Goal: Information Seeking & Learning: Learn about a topic

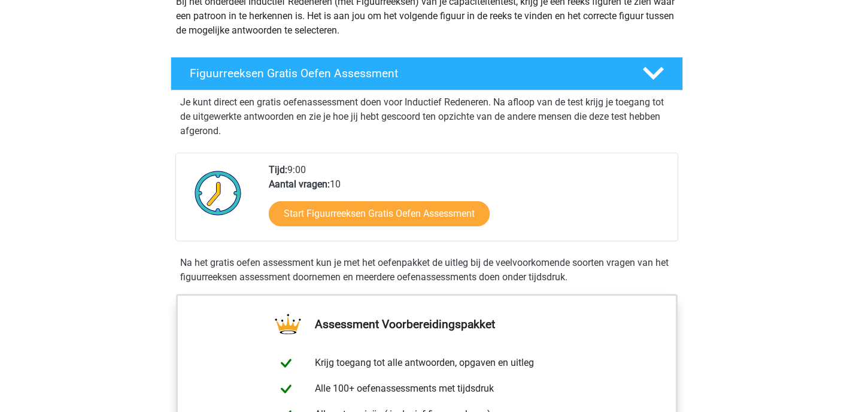
scroll to position [147, 0]
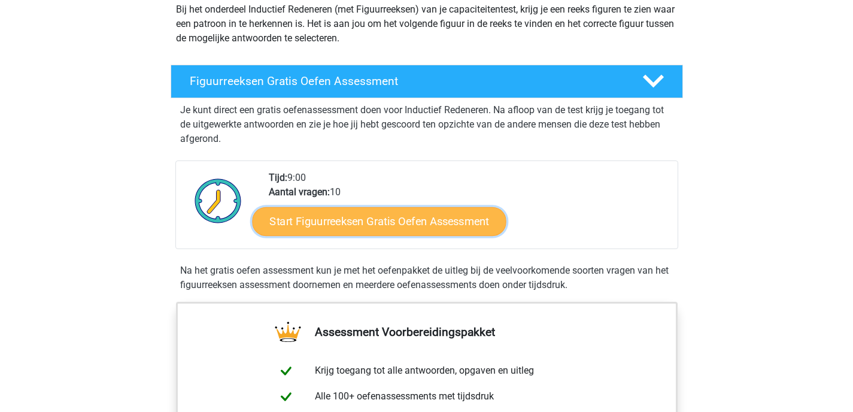
click at [363, 224] on link "Start Figuurreeksen Gratis Oefen Assessment" at bounding box center [379, 220] width 254 height 29
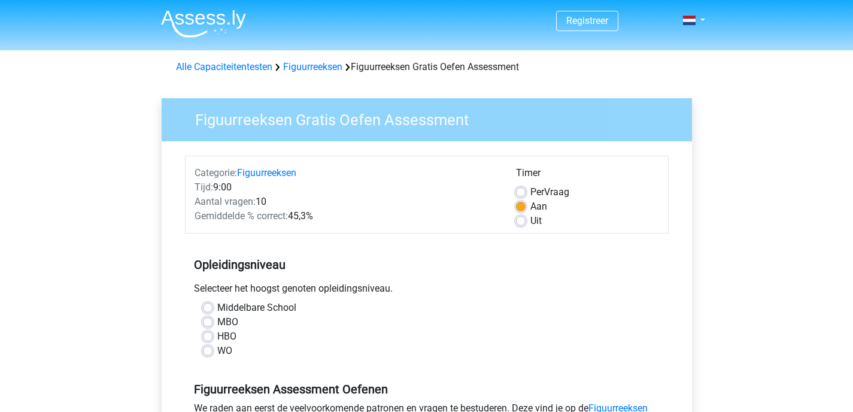
click at [530, 221] on label "Uit" at bounding box center [535, 221] width 11 height 14
click at [521, 221] on input "Uit" at bounding box center [521, 220] width 10 height 12
radio input "true"
click at [217, 336] on label "HBO" at bounding box center [226, 336] width 19 height 14
click at [208, 336] on input "HBO" at bounding box center [208, 335] width 10 height 12
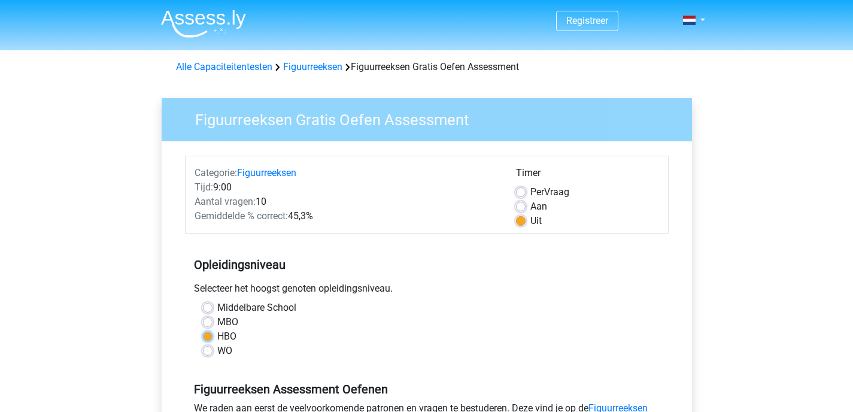
radio input "true"
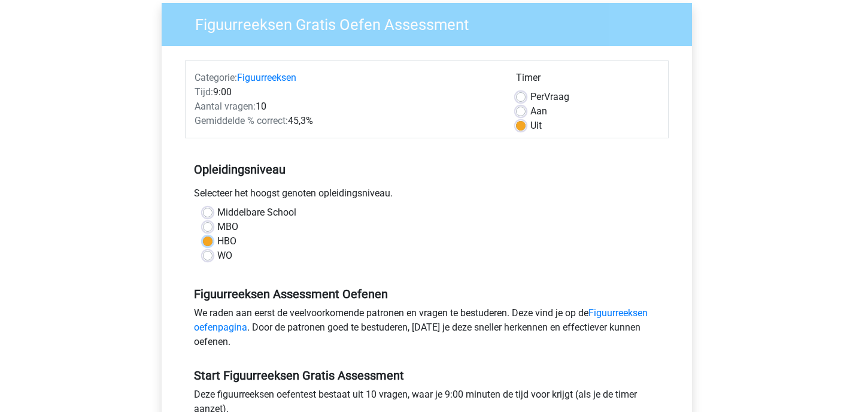
scroll to position [109, 0]
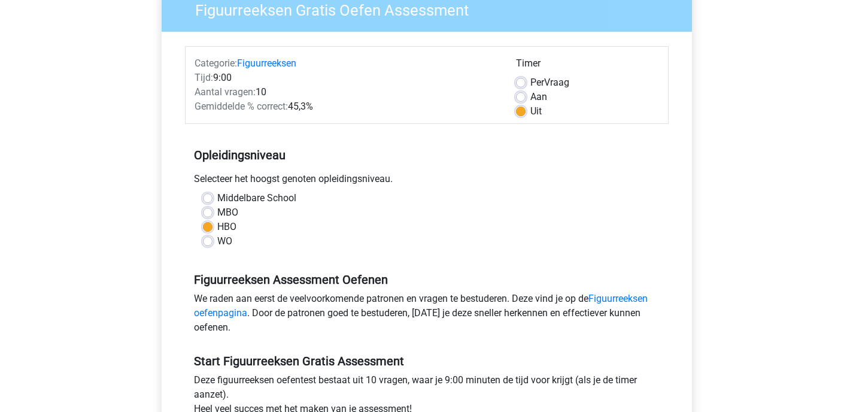
click at [217, 244] on label "WO" at bounding box center [224, 241] width 15 height 14
click at [211, 244] on input "WO" at bounding box center [208, 240] width 10 height 12
radio input "true"
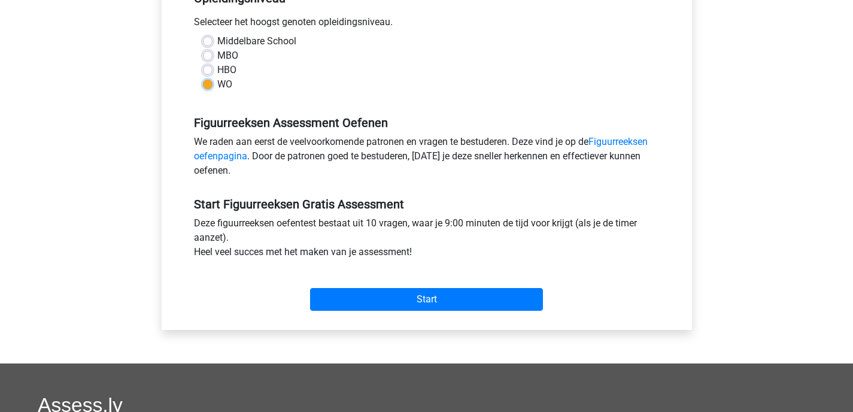
scroll to position [267, 0]
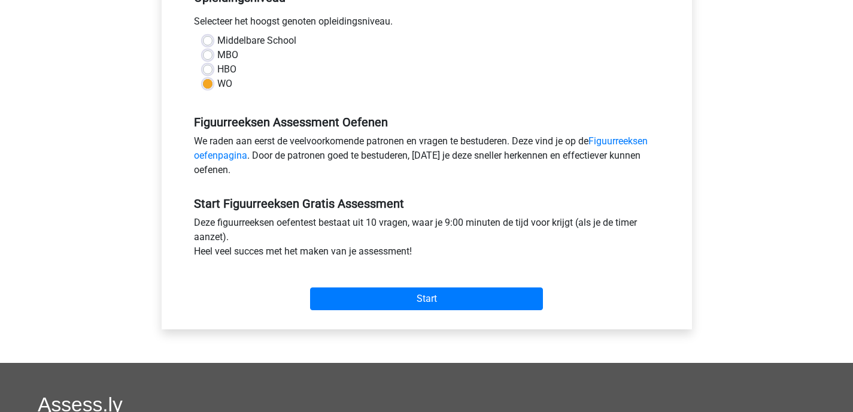
click at [334, 156] on div "We raden aan eerst de veelvoorkomende patronen en vragen te bestuderen. Deze vi…" at bounding box center [426, 158] width 483 height 48
click at [613, 141] on link "Figuurreeksen oefenpagina" at bounding box center [421, 148] width 454 height 26
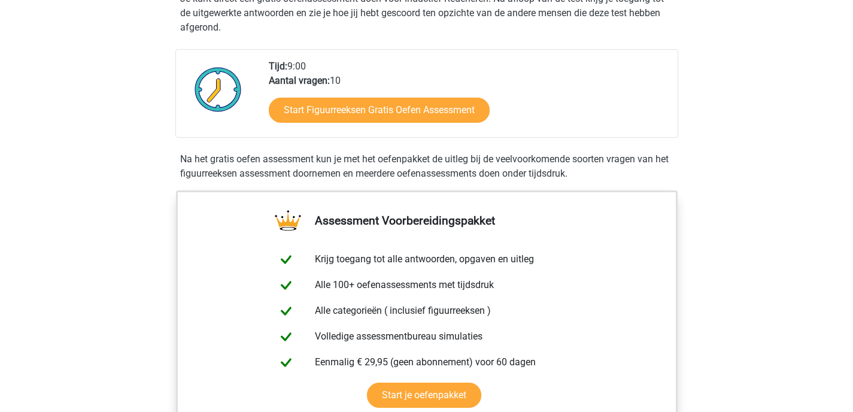
scroll to position [252, 0]
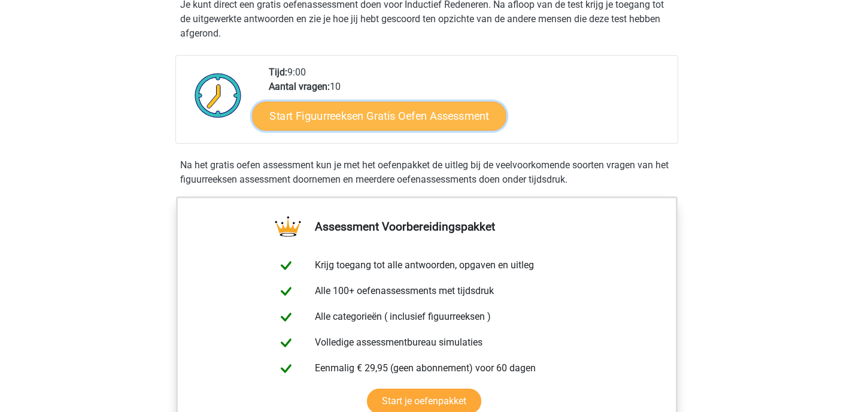
click at [360, 107] on link "Start Figuurreeksen Gratis Oefen Assessment" at bounding box center [379, 115] width 254 height 29
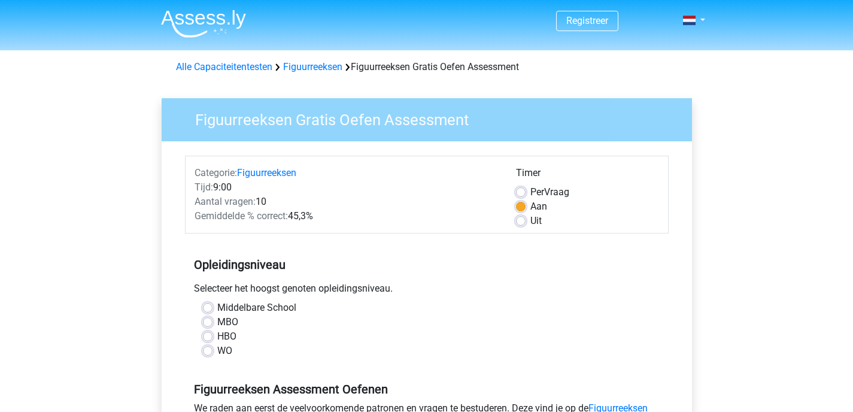
click at [217, 352] on label "WO" at bounding box center [224, 350] width 15 height 14
click at [211, 352] on input "WO" at bounding box center [208, 349] width 10 height 12
radio input "true"
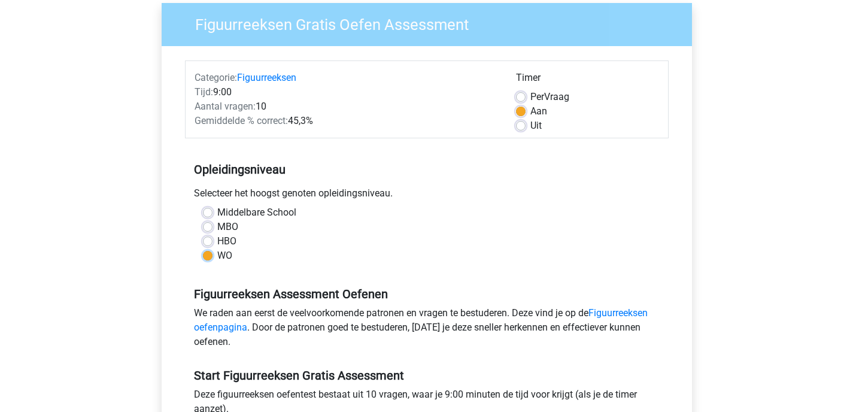
scroll to position [96, 0]
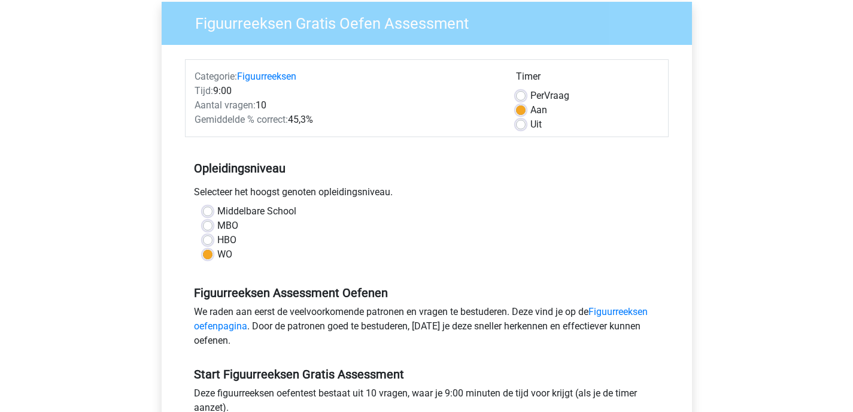
click at [530, 126] on label "Uit" at bounding box center [535, 124] width 11 height 14
click at [520, 126] on input "Uit" at bounding box center [521, 123] width 10 height 12
radio input "true"
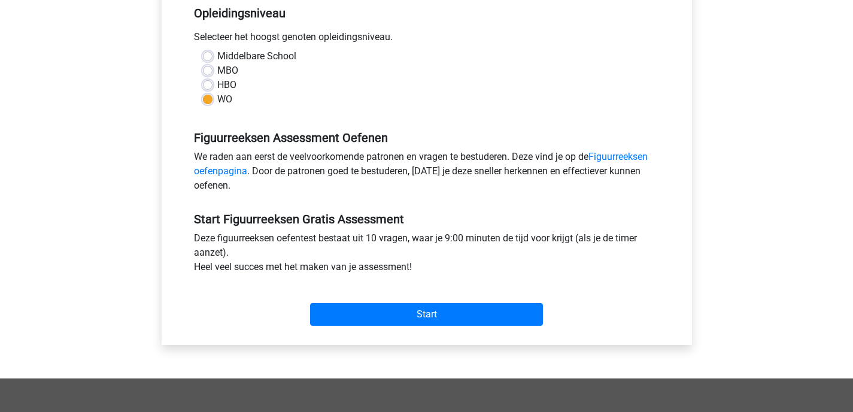
scroll to position [254, 0]
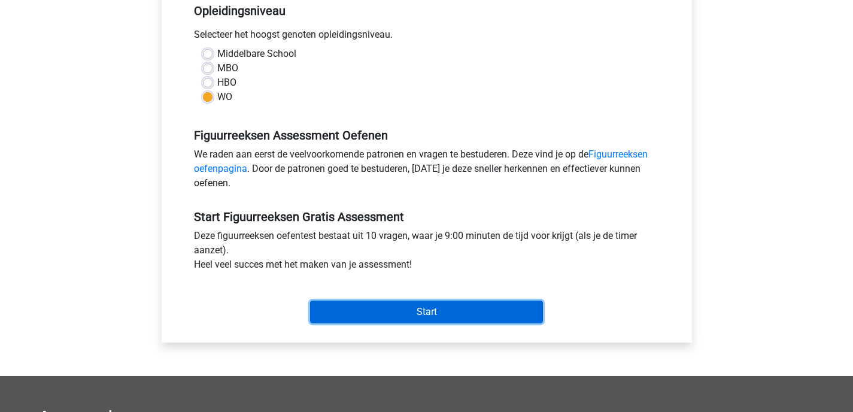
click at [410, 317] on input "Start" at bounding box center [426, 311] width 233 height 23
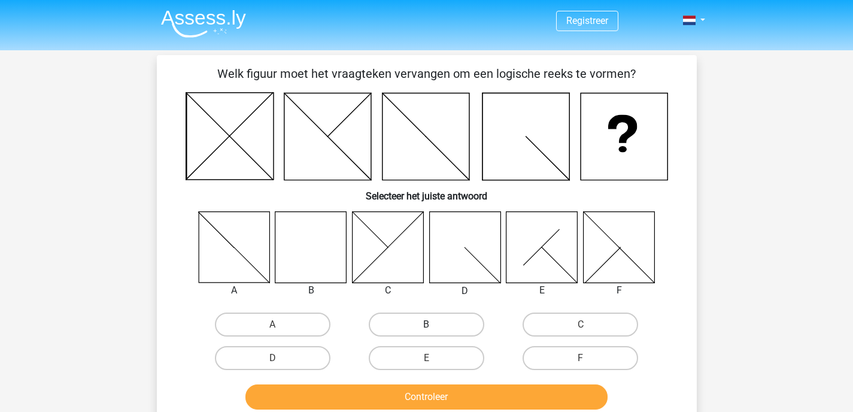
click at [412, 322] on label "B" at bounding box center [426, 324] width 115 height 24
click at [426, 324] on input "B" at bounding box center [430, 328] width 8 height 8
radio input "true"
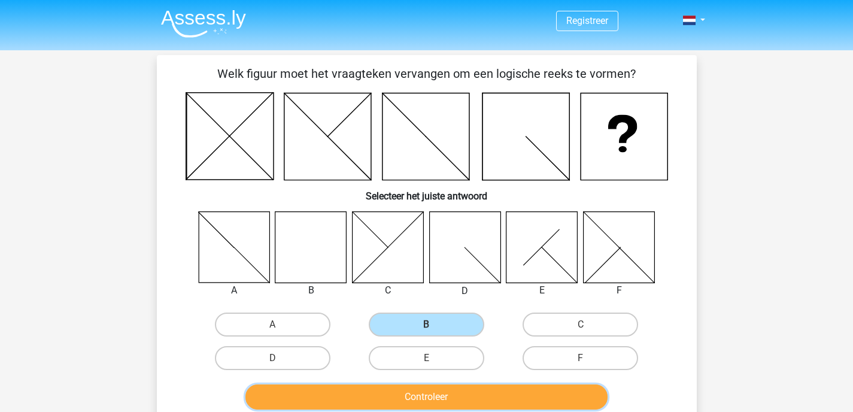
click at [416, 399] on button "Controleer" at bounding box center [426, 396] width 362 height 25
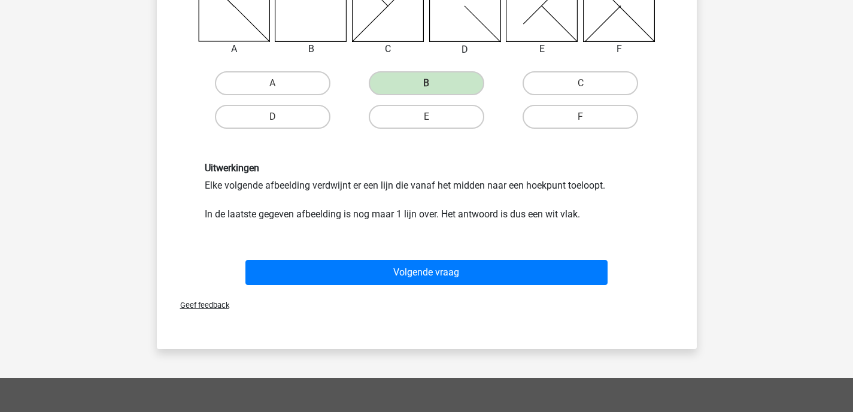
scroll to position [261, 0]
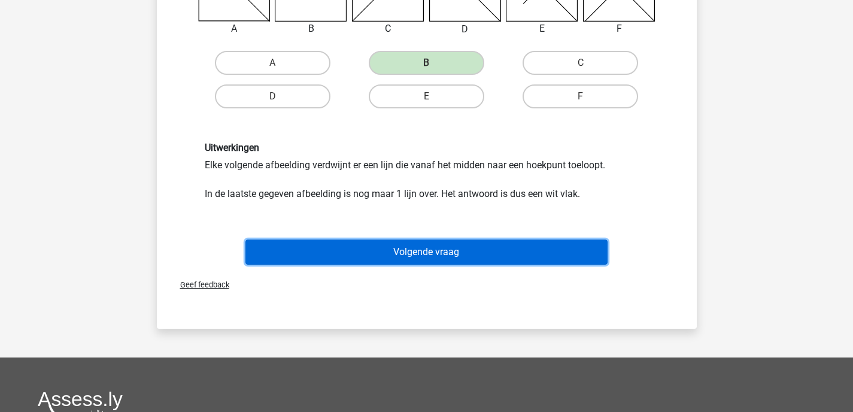
click at [428, 254] on button "Volgende vraag" at bounding box center [426, 251] width 362 height 25
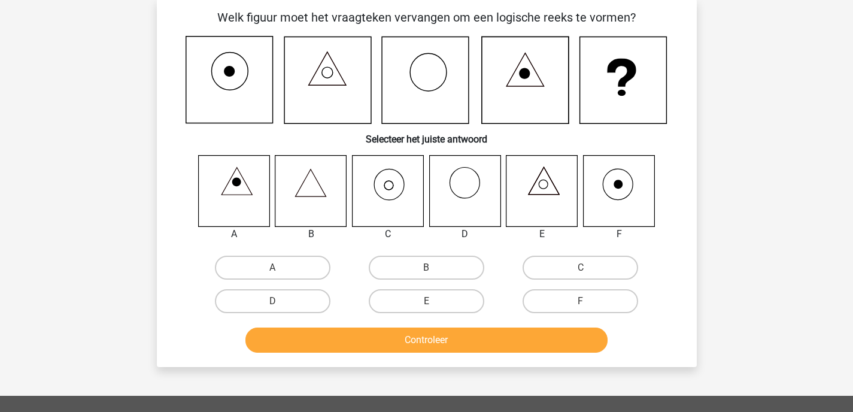
scroll to position [55, 0]
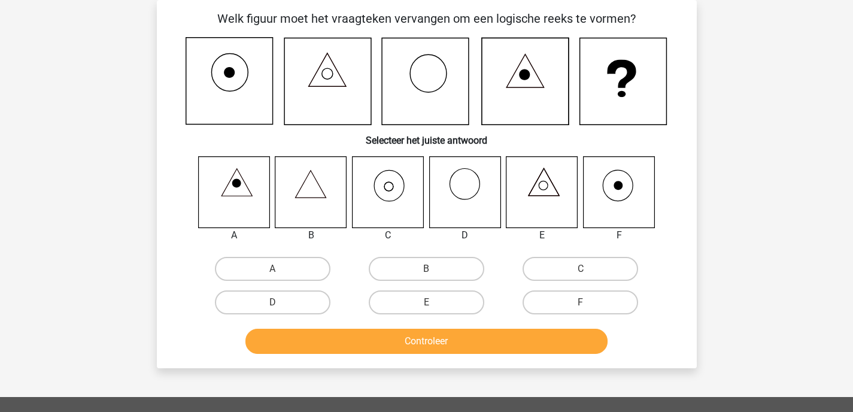
click at [585, 270] on input "C" at bounding box center [584, 273] width 8 height 8
radio input "true"
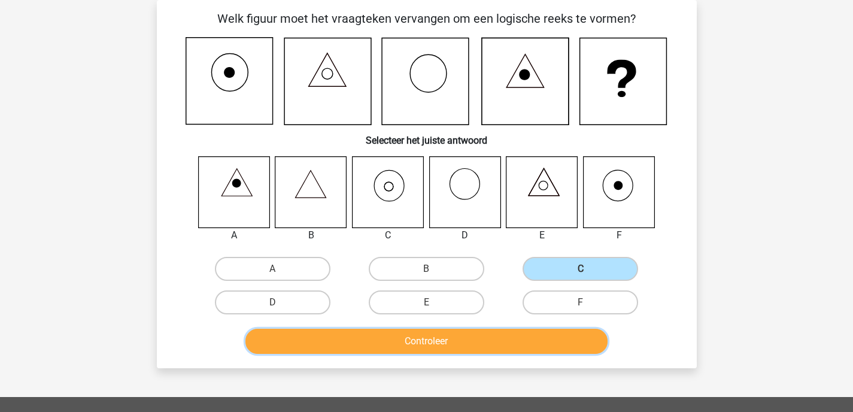
click at [425, 344] on button "Controleer" at bounding box center [426, 340] width 362 height 25
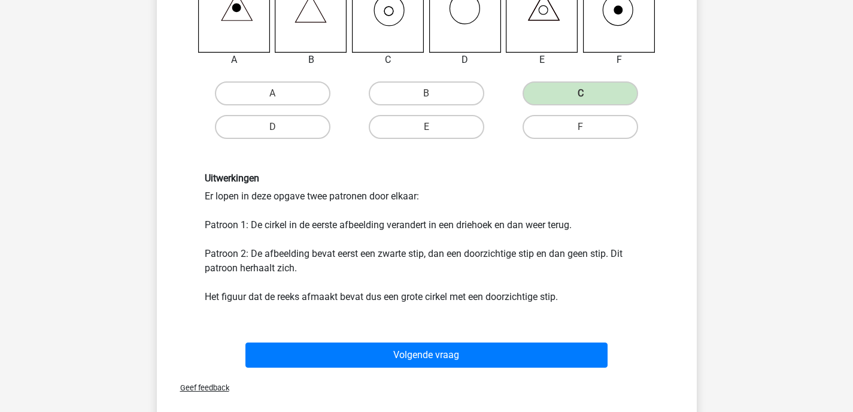
scroll to position [233, 0]
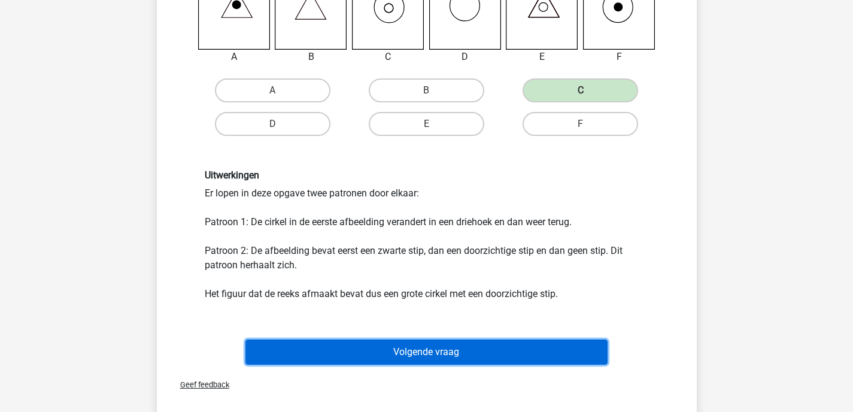
click at [422, 346] on button "Volgende vraag" at bounding box center [426, 351] width 362 height 25
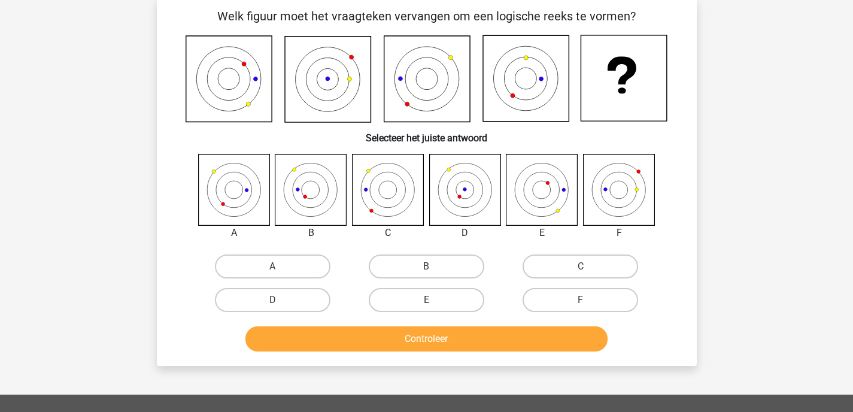
scroll to position [55, 0]
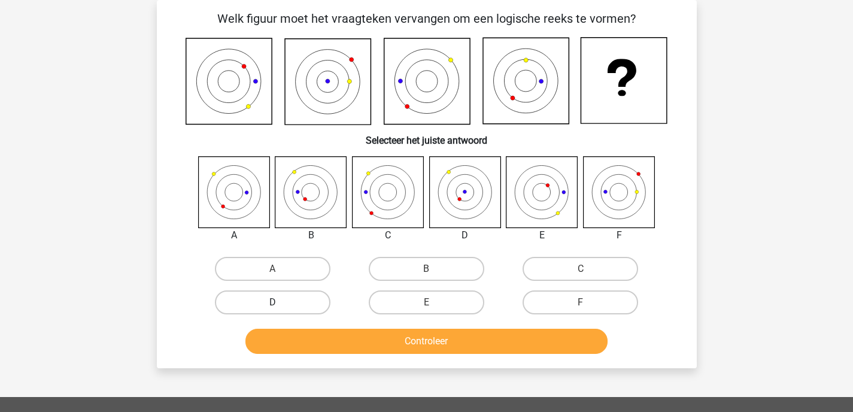
click at [274, 300] on label "D" at bounding box center [272, 302] width 115 height 24
click at [274, 302] on input "D" at bounding box center [276, 306] width 8 height 8
radio input "true"
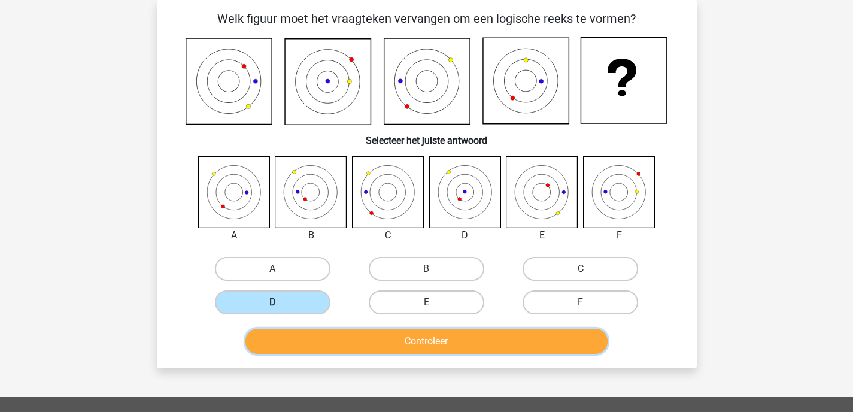
click at [419, 343] on button "Controleer" at bounding box center [426, 340] width 362 height 25
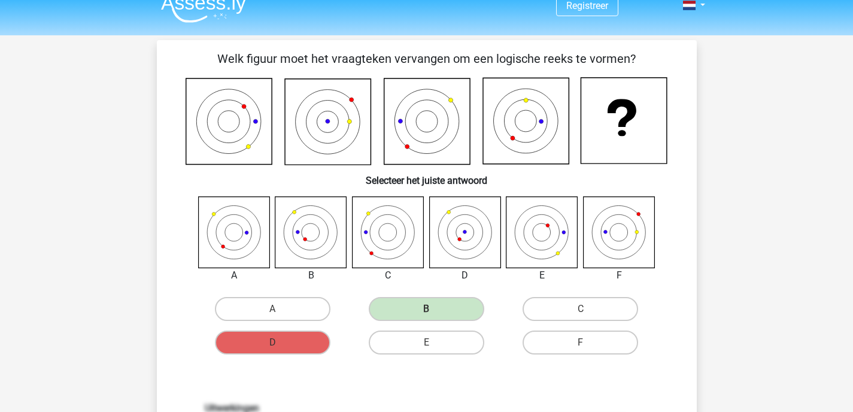
scroll to position [7, 0]
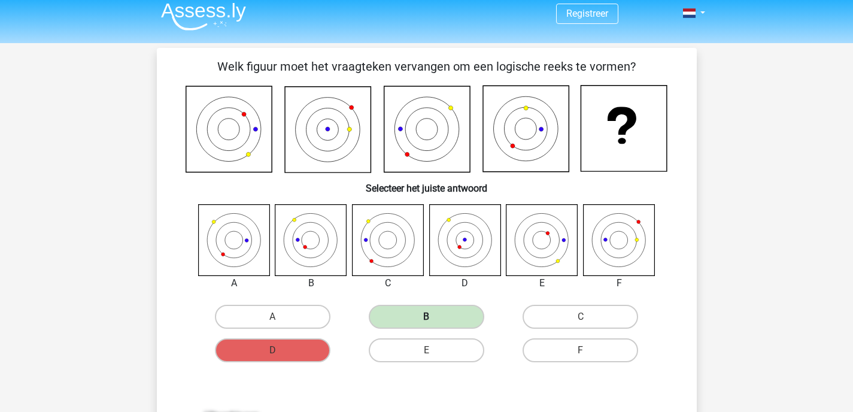
click at [427, 309] on label "B" at bounding box center [426, 317] width 115 height 24
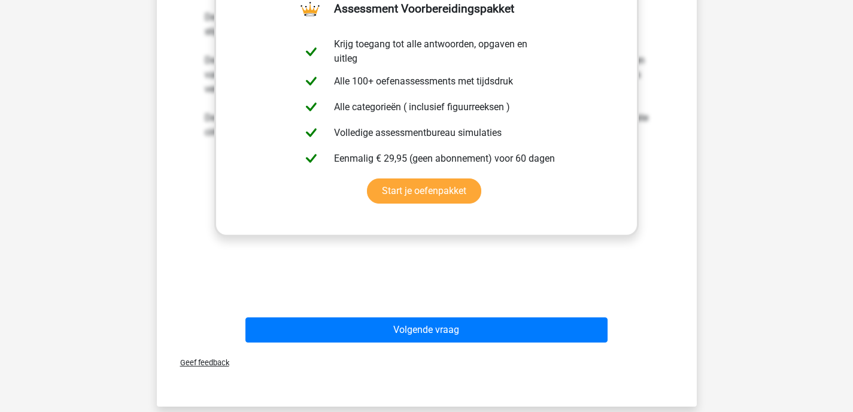
scroll to position [460, 0]
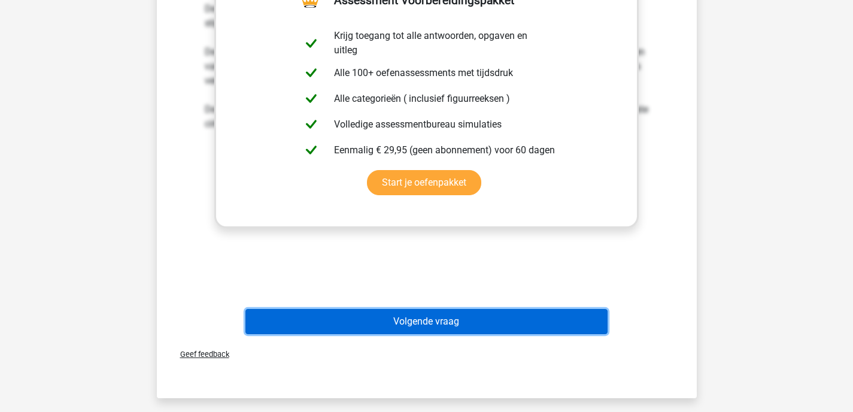
click at [422, 328] on button "Volgende vraag" at bounding box center [426, 321] width 362 height 25
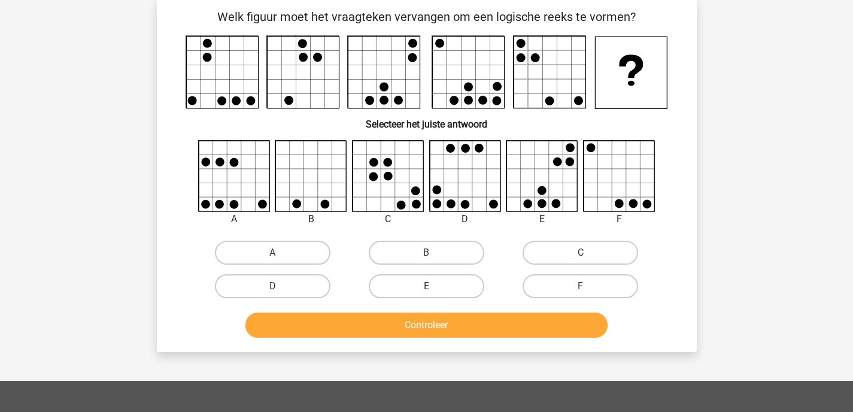
scroll to position [55, 0]
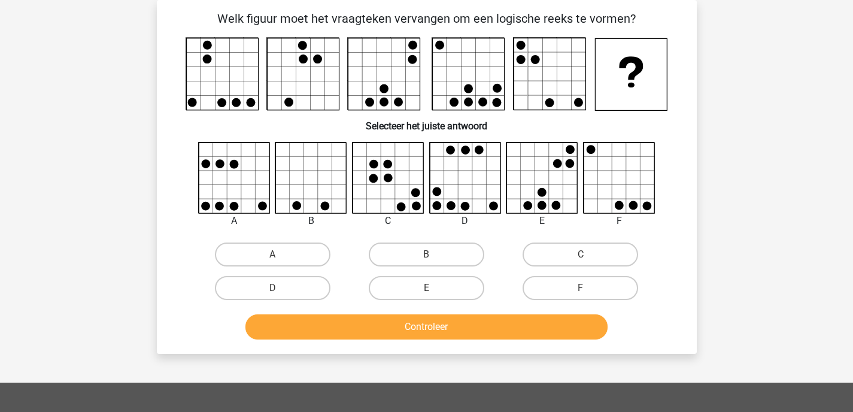
click at [277, 260] on input "A" at bounding box center [276, 258] width 8 height 8
radio input "true"
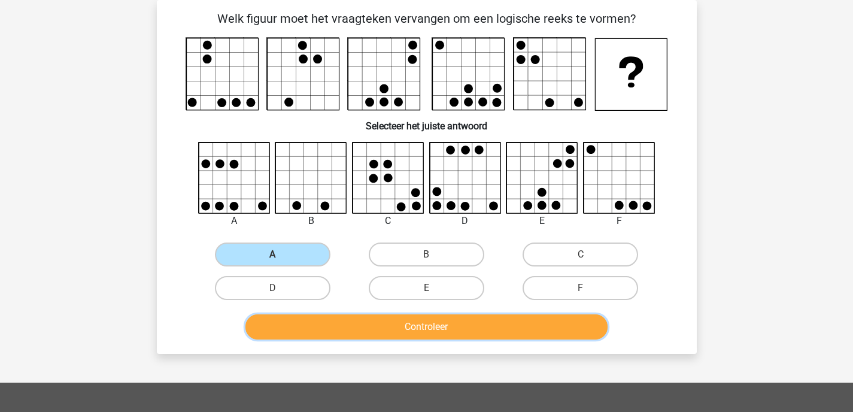
click at [431, 333] on button "Controleer" at bounding box center [426, 326] width 362 height 25
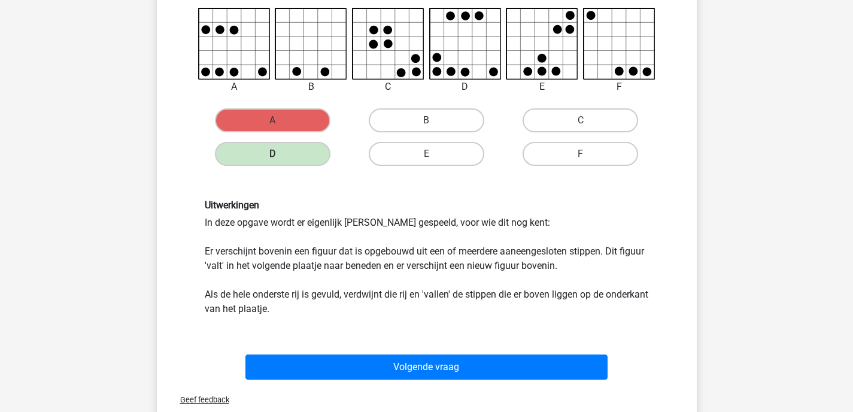
scroll to position [199, 0]
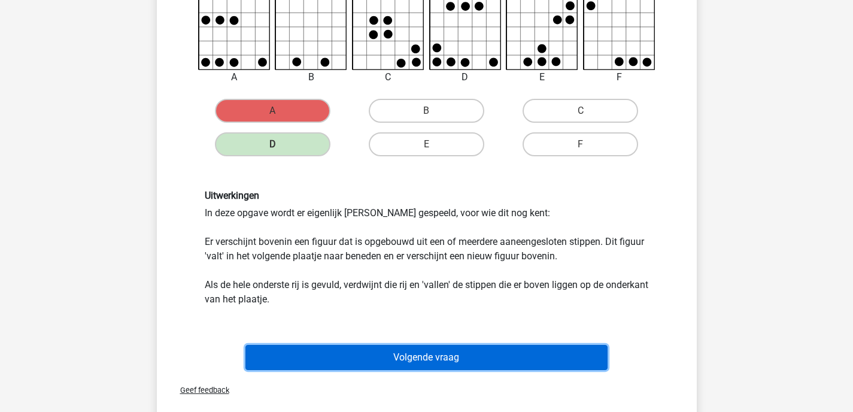
click at [421, 357] on button "Volgende vraag" at bounding box center [426, 357] width 362 height 25
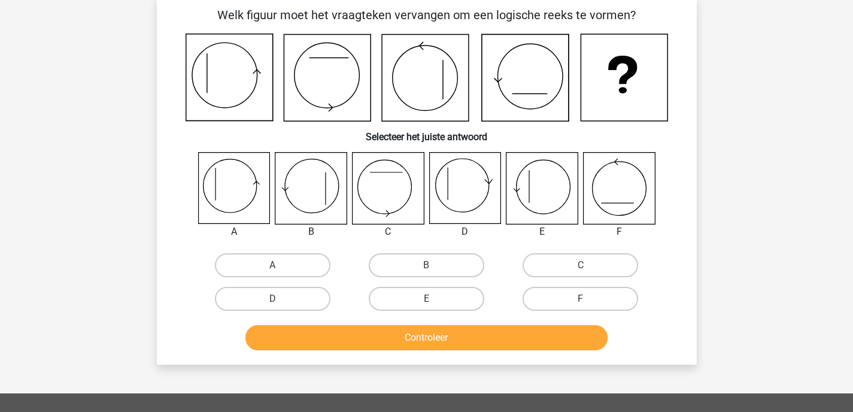
scroll to position [55, 0]
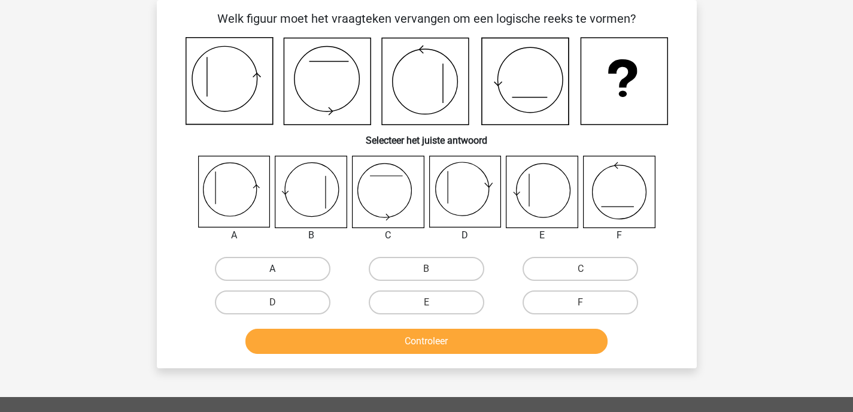
click at [264, 278] on label "A" at bounding box center [272, 269] width 115 height 24
click at [272, 276] on input "A" at bounding box center [276, 273] width 8 height 8
radio input "true"
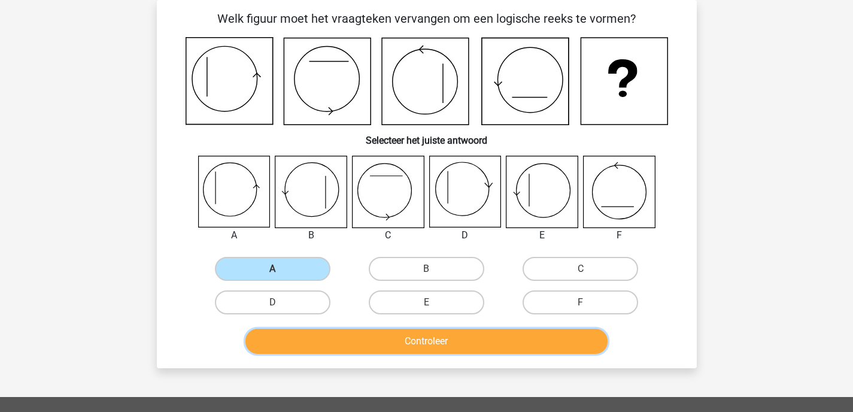
click at [403, 339] on button "Controleer" at bounding box center [426, 340] width 362 height 25
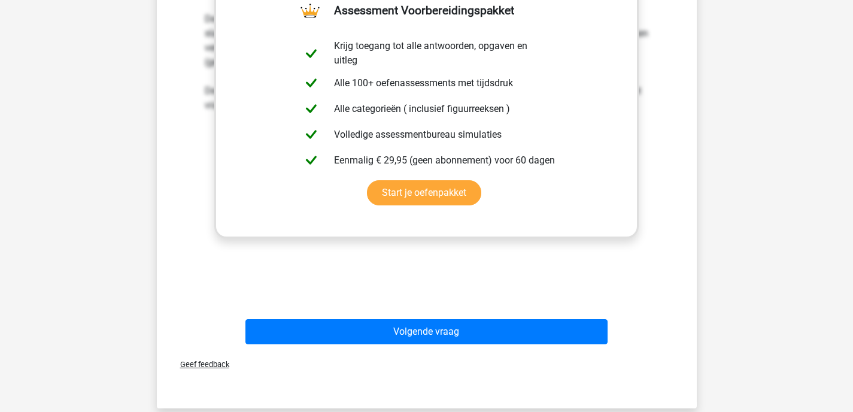
scroll to position [460, 0]
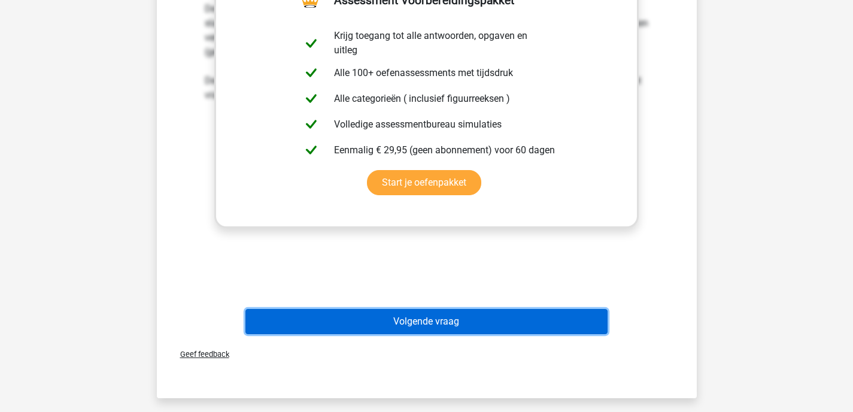
click at [400, 325] on button "Volgende vraag" at bounding box center [426, 321] width 362 height 25
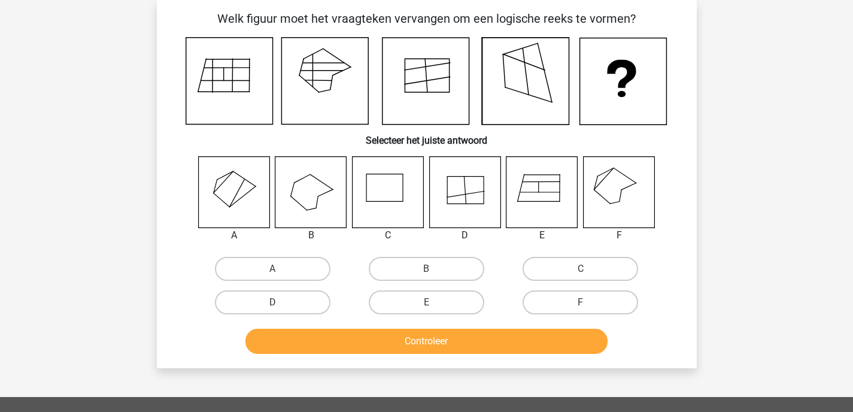
scroll to position [55, 0]
click at [580, 297] on label "F" at bounding box center [579, 302] width 115 height 24
click at [580, 302] on input "F" at bounding box center [584, 306] width 8 height 8
radio input "true"
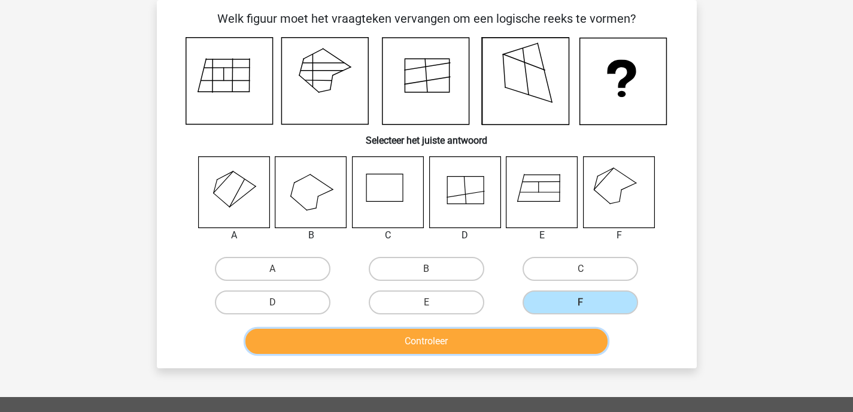
click at [424, 347] on button "Controleer" at bounding box center [426, 340] width 362 height 25
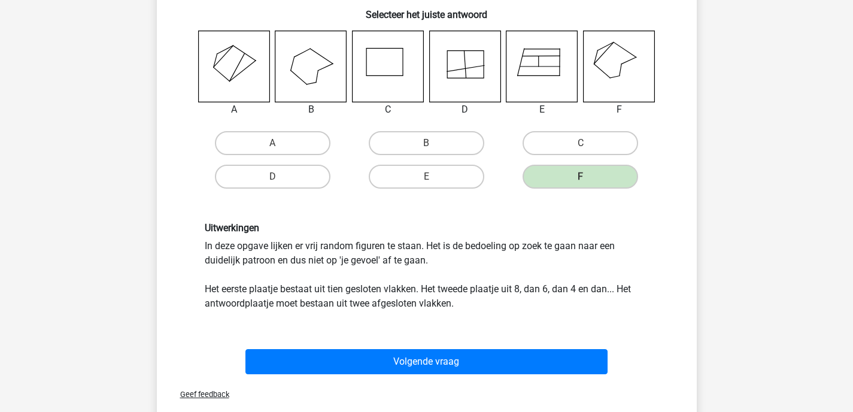
scroll to position [181, 0]
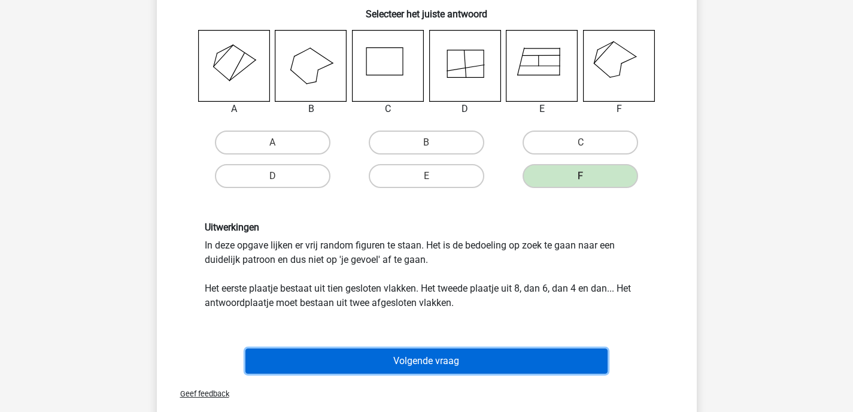
click at [431, 355] on button "Volgende vraag" at bounding box center [426, 360] width 362 height 25
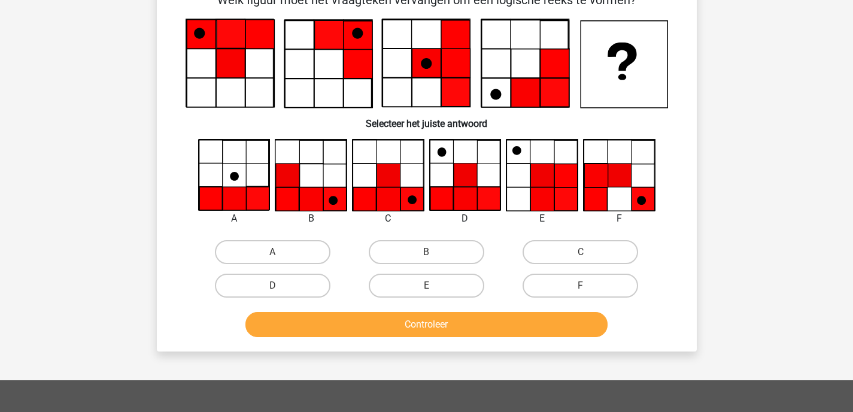
scroll to position [55, 0]
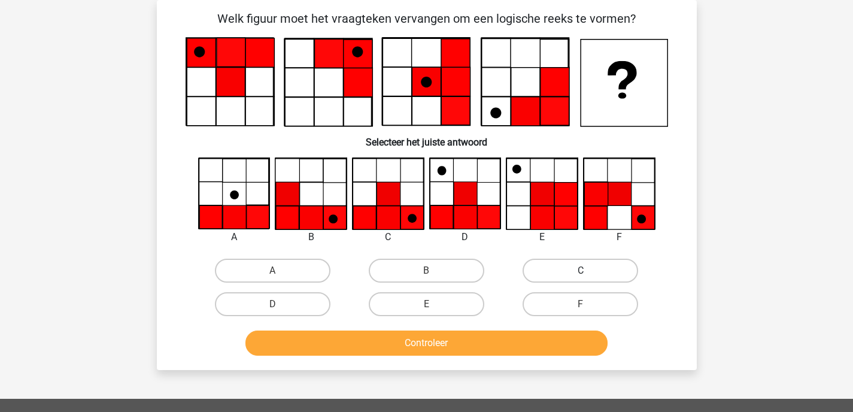
click at [579, 264] on label "C" at bounding box center [579, 270] width 115 height 24
click at [580, 270] on input "C" at bounding box center [584, 274] width 8 height 8
radio input "true"
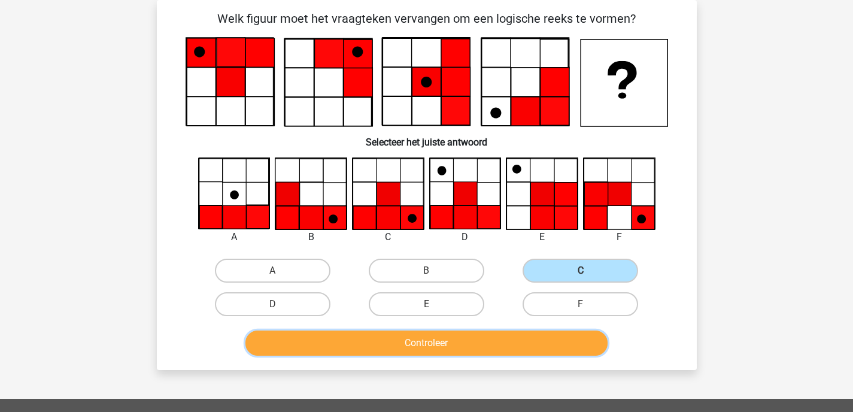
click at [439, 342] on button "Controleer" at bounding box center [426, 342] width 362 height 25
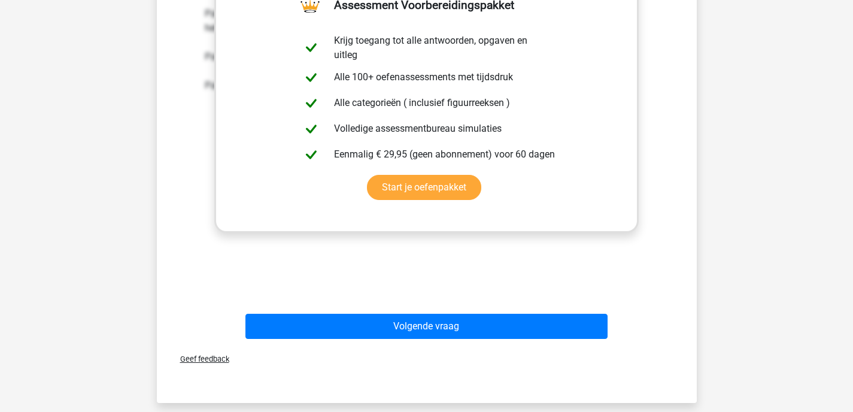
scroll to position [534, 0]
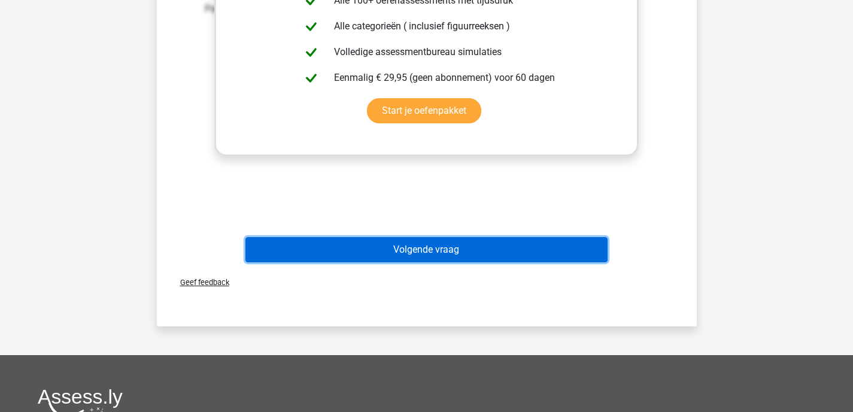
click at [401, 250] on button "Volgende vraag" at bounding box center [426, 249] width 362 height 25
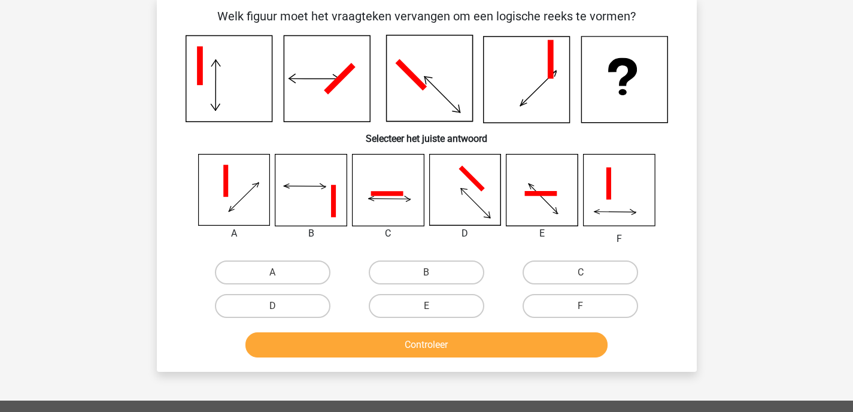
scroll to position [55, 0]
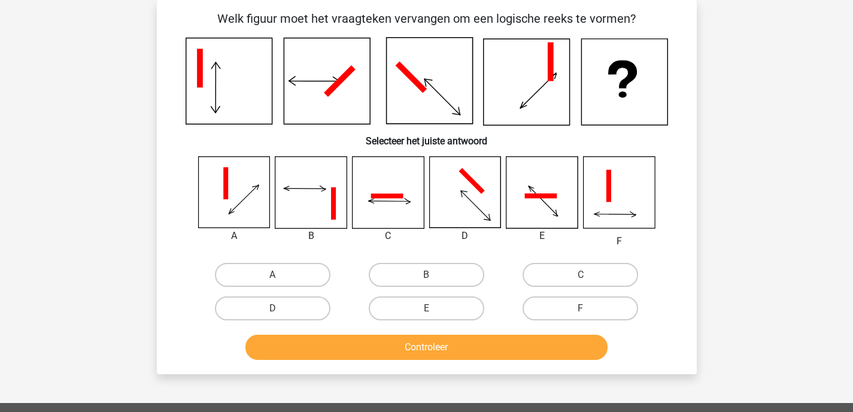
click at [275, 279] on input "A" at bounding box center [276, 279] width 8 height 8
radio input "true"
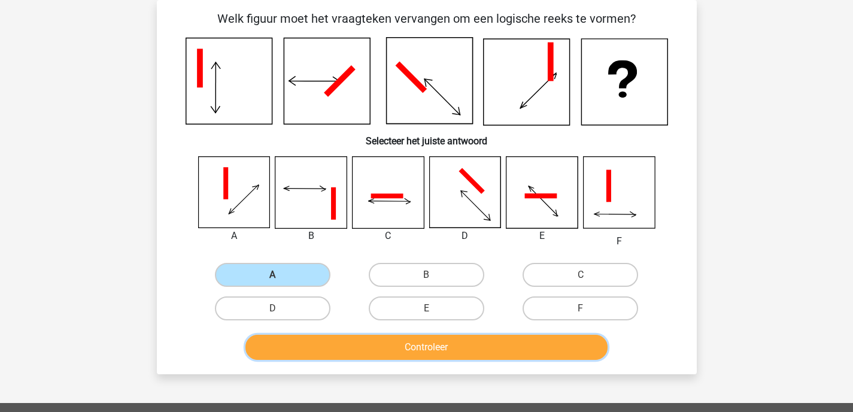
click at [407, 338] on button "Controleer" at bounding box center [426, 346] width 362 height 25
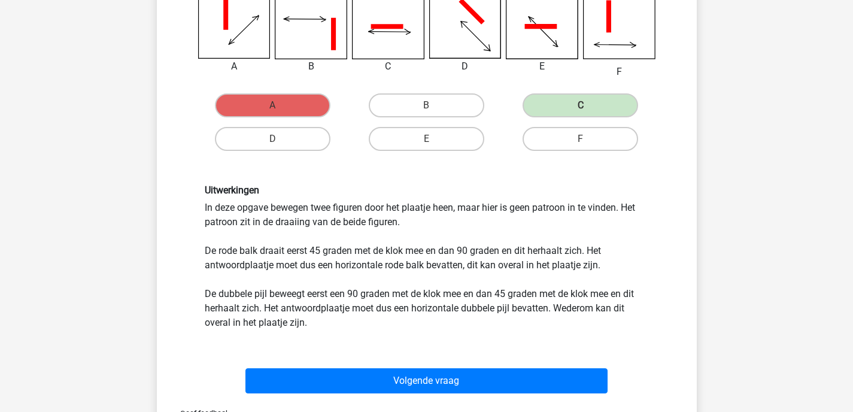
scroll to position [227, 0]
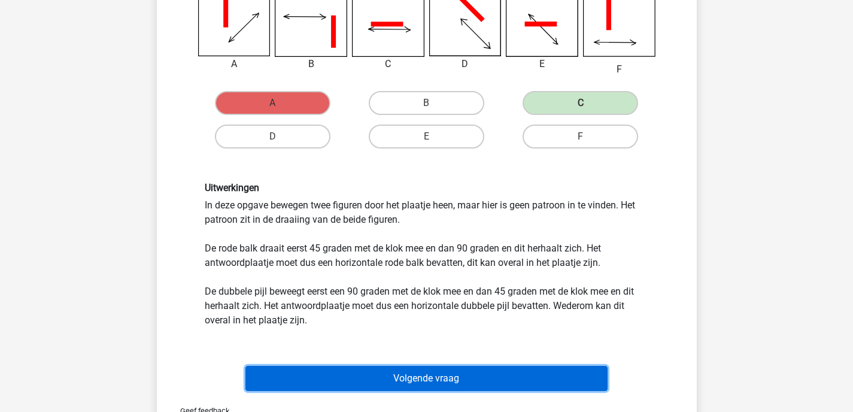
click at [422, 379] on button "Volgende vraag" at bounding box center [426, 378] width 362 height 25
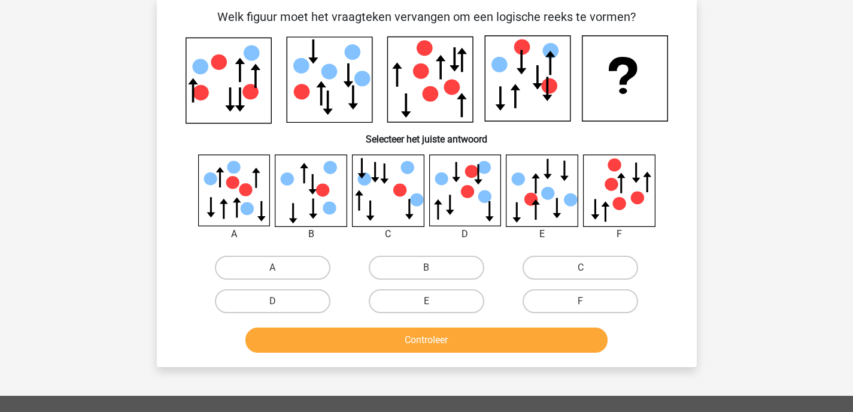
scroll to position [55, 0]
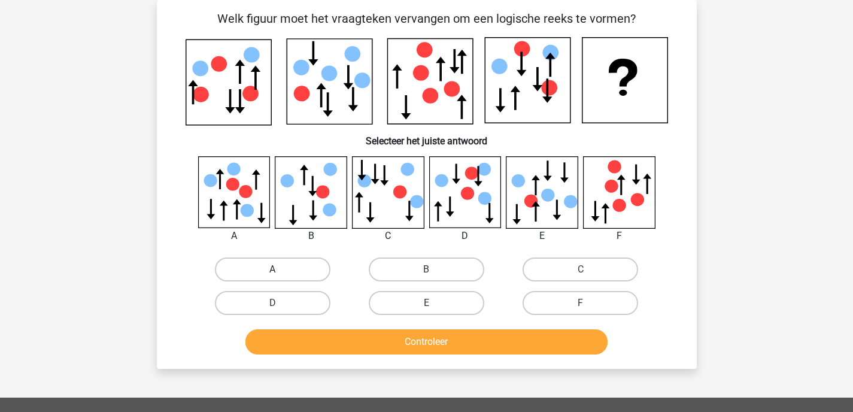
click at [261, 276] on label "A" at bounding box center [272, 269] width 115 height 24
click at [272, 276] on input "A" at bounding box center [276, 273] width 8 height 8
radio input "true"
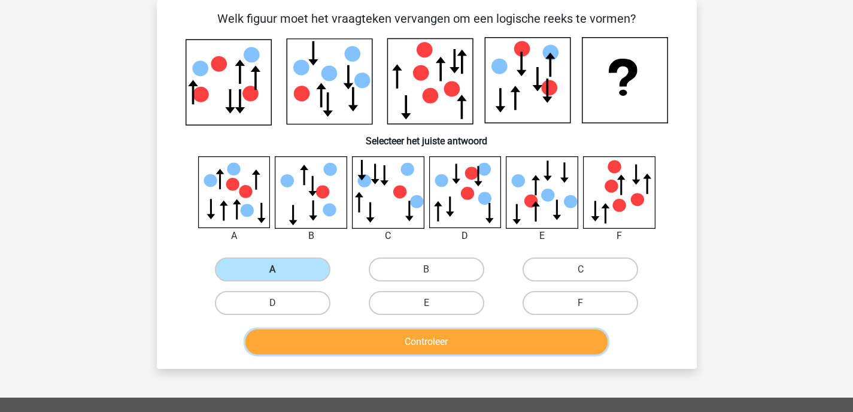
click at [410, 335] on button "Controleer" at bounding box center [426, 341] width 362 height 25
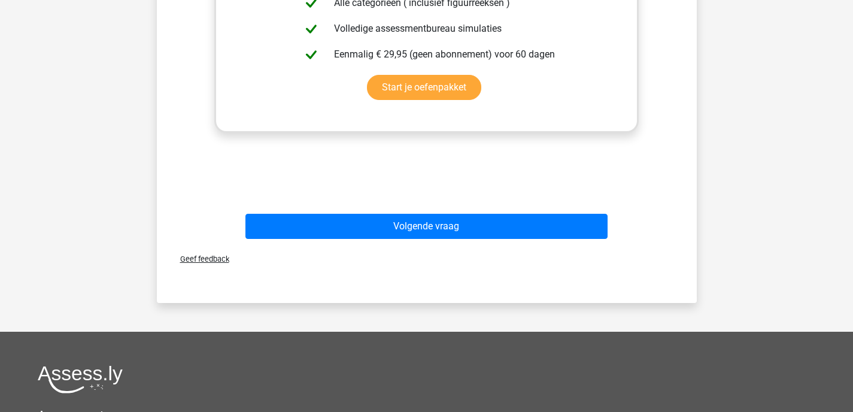
scroll to position [606, 0]
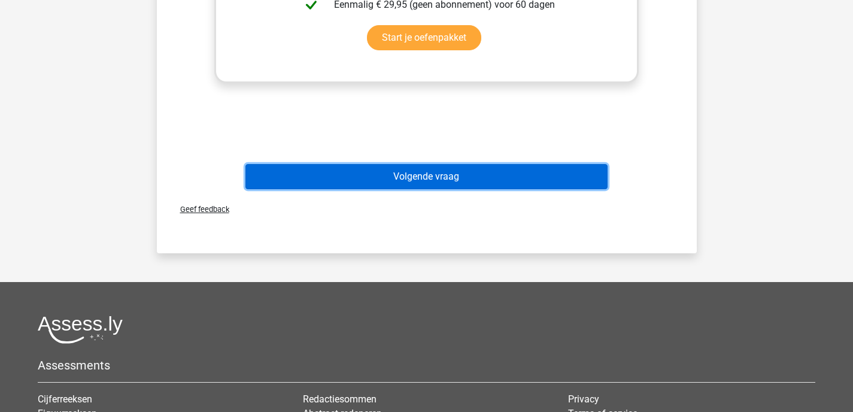
click at [413, 166] on button "Volgende vraag" at bounding box center [426, 176] width 362 height 25
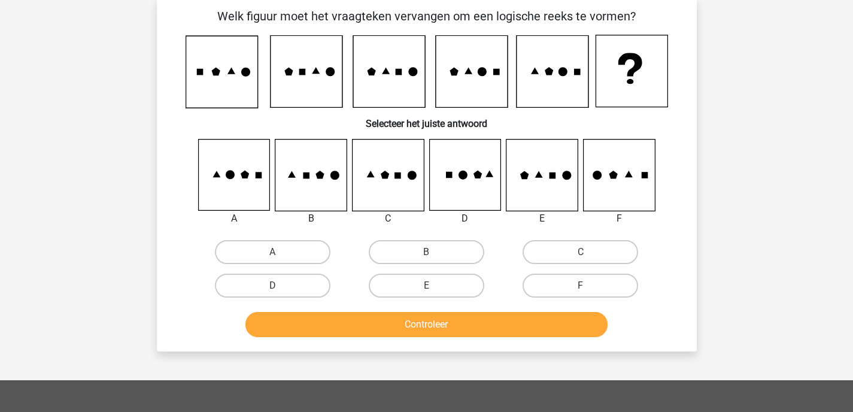
scroll to position [55, 0]
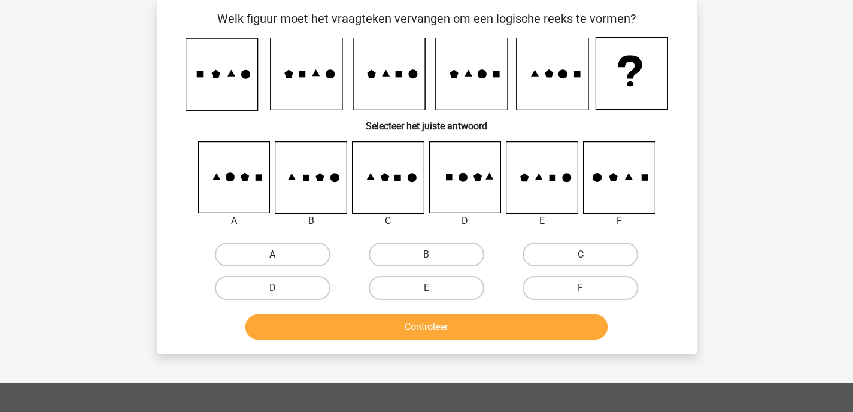
click at [251, 256] on label "A" at bounding box center [272, 254] width 115 height 24
click at [272, 256] on input "A" at bounding box center [276, 258] width 8 height 8
radio input "true"
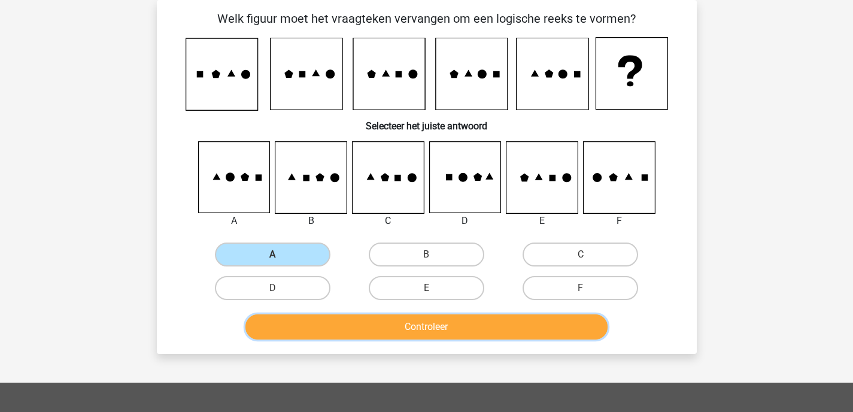
click at [406, 327] on button "Controleer" at bounding box center [426, 326] width 362 height 25
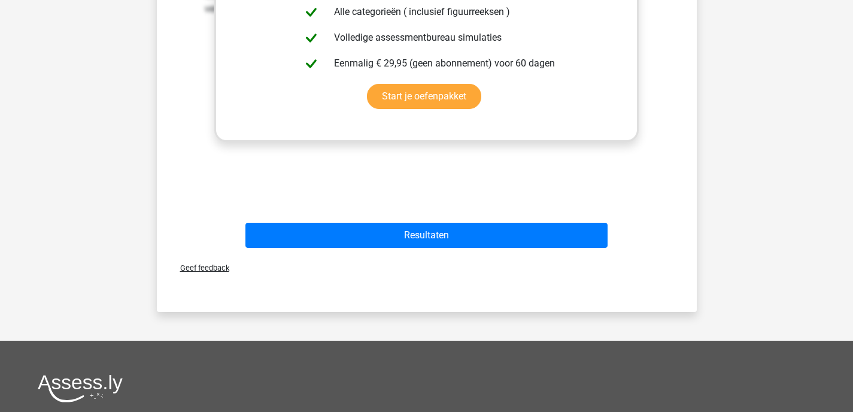
scroll to position [534, 0]
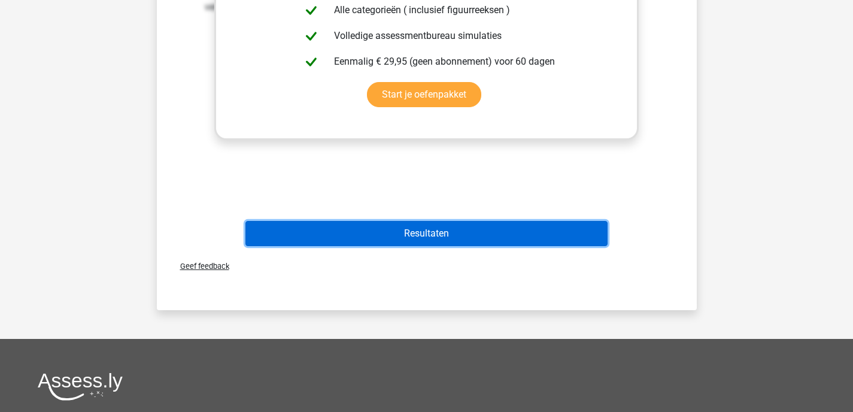
click at [426, 232] on button "Resultaten" at bounding box center [426, 233] width 362 height 25
